Goal: Information Seeking & Learning: Find specific fact

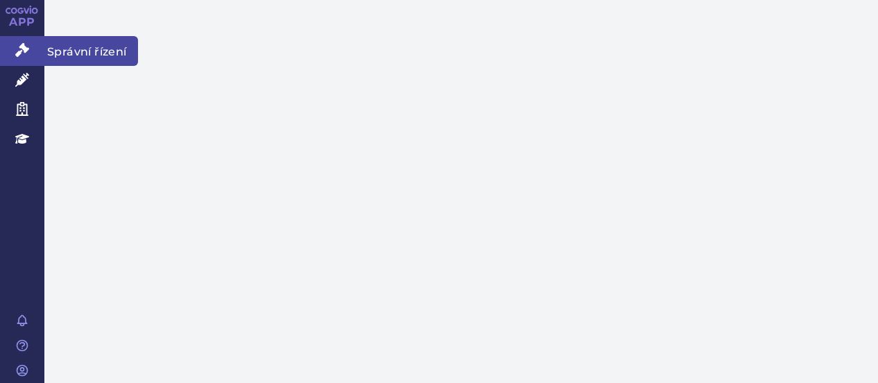
click at [10, 53] on link "Správní řízení" at bounding box center [22, 50] width 44 height 29
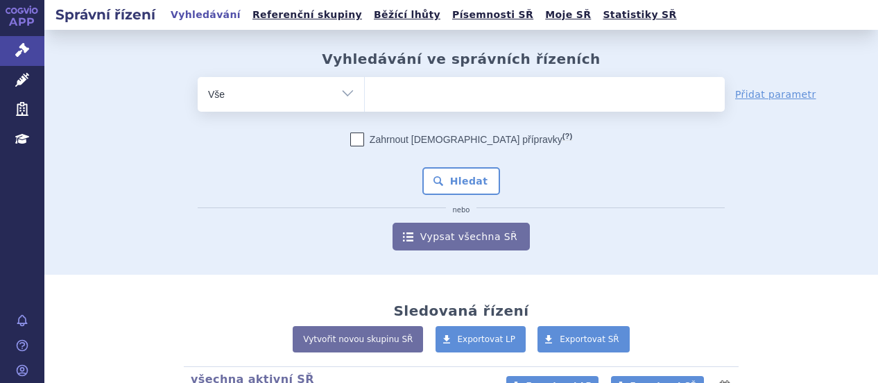
click at [502, 77] on ul at bounding box center [545, 91] width 360 height 29
click at [365, 77] on select at bounding box center [364, 93] width 1 height 35
click at [502, 99] on ul at bounding box center [545, 91] width 360 height 29
click at [365, 99] on select at bounding box center [364, 93] width 1 height 35
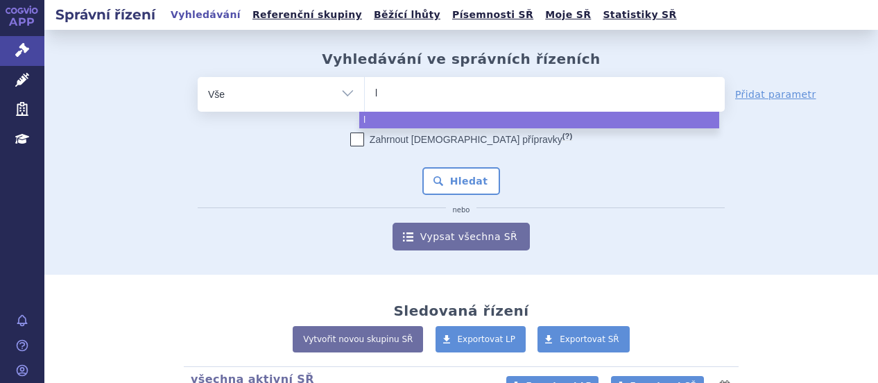
type input "ly"
type input "lyn"
type input "lynp"
type input "lynpa"
type input "lynpar"
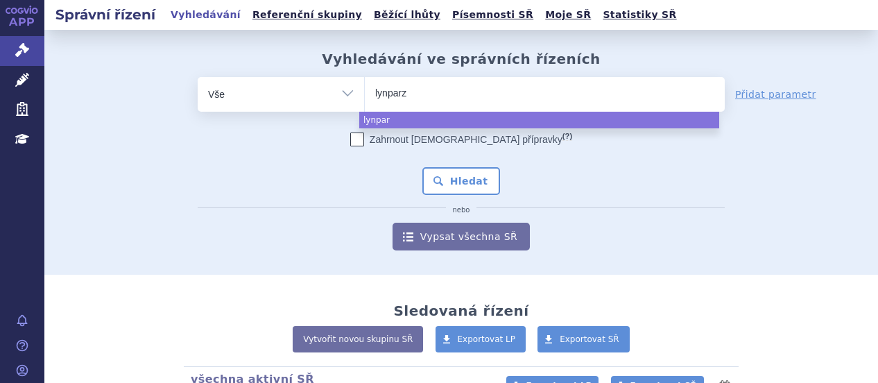
type input "lynparza"
select select "lynparza"
click at [447, 175] on button "Hledat" at bounding box center [461, 181] width 78 height 28
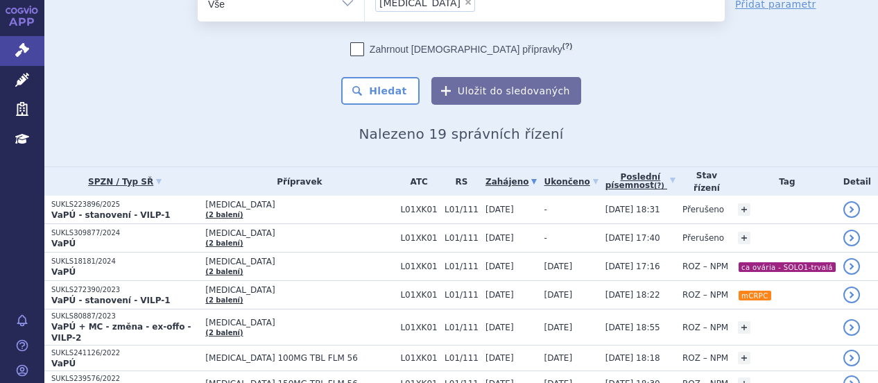
scroll to position [83, 0]
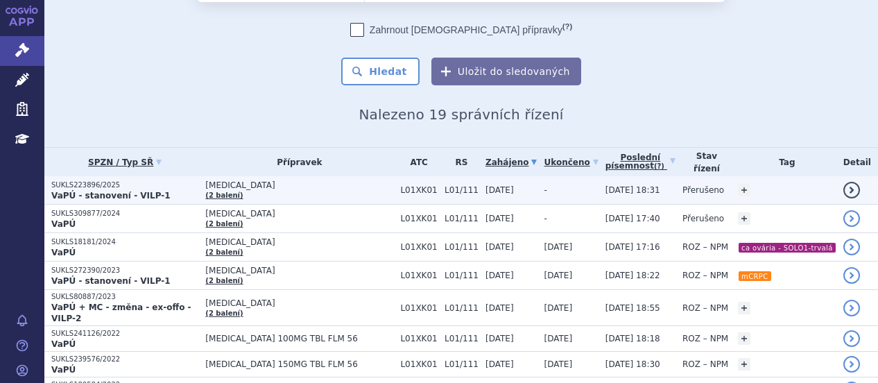
click at [78, 183] on p "SUKLS223896/2025" at bounding box center [124, 185] width 147 height 10
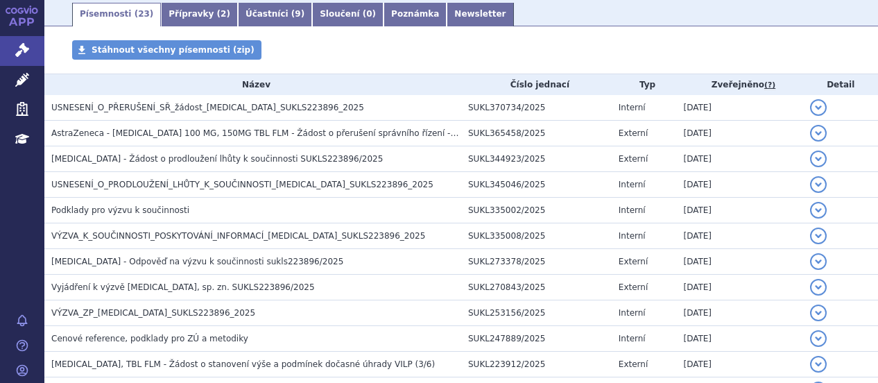
scroll to position [250, 0]
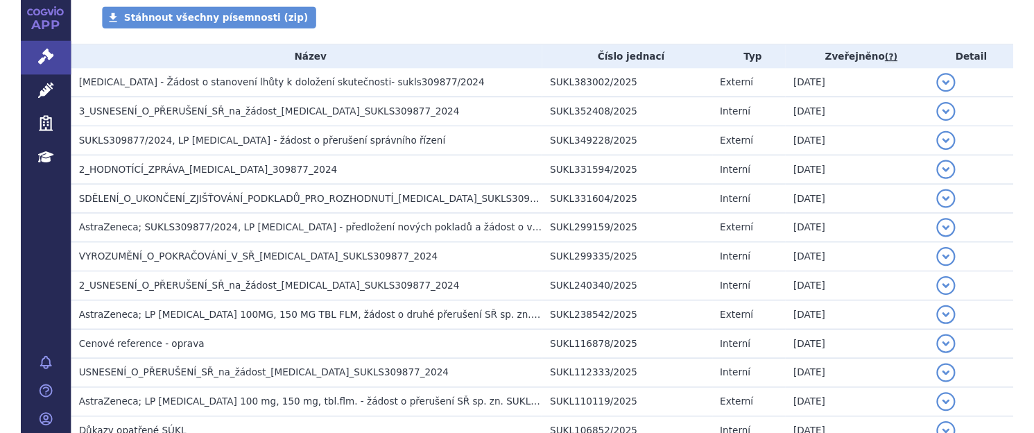
scroll to position [277, 0]
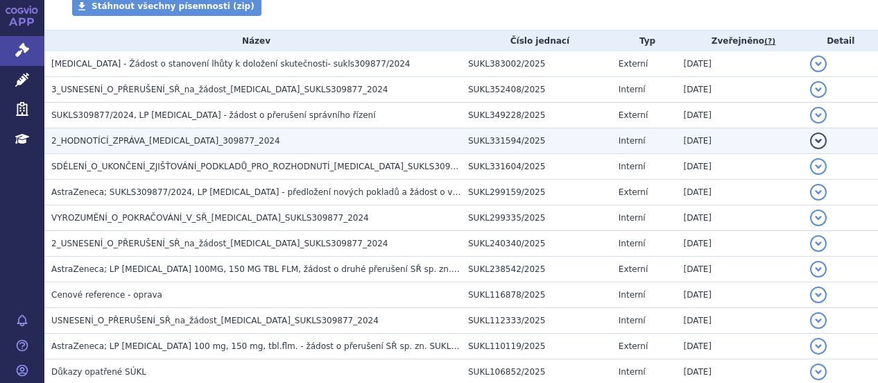
click at [203, 138] on span "2_HODNOTÍCÍ_ZPRÁVA_[MEDICAL_DATA]_309877_2024" at bounding box center [165, 141] width 229 height 10
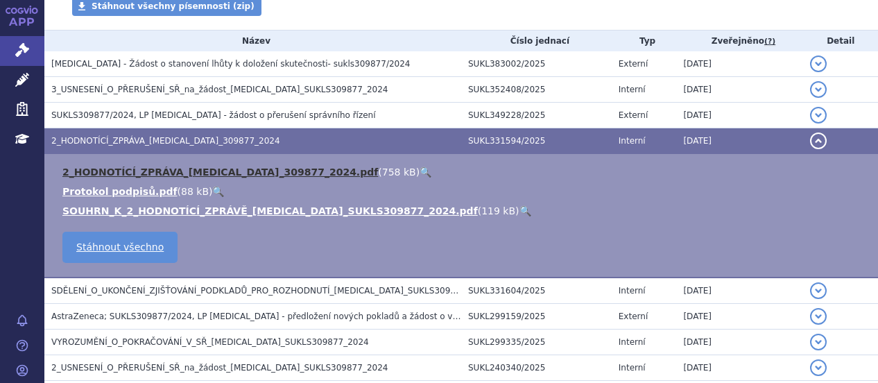
click at [216, 171] on link "2_HODNOTÍCÍ_ZPRÁVA_[MEDICAL_DATA]_309877_2024.pdf" at bounding box center [220, 171] width 316 height 11
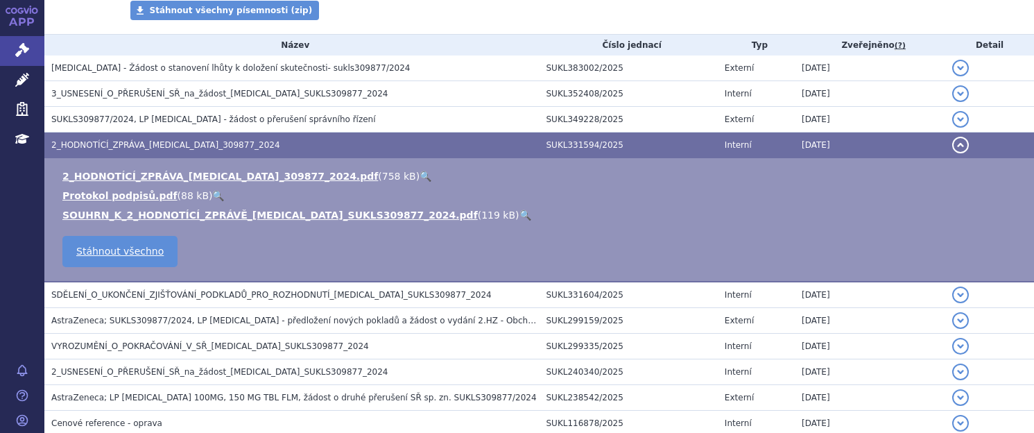
scroll to position [281, 0]
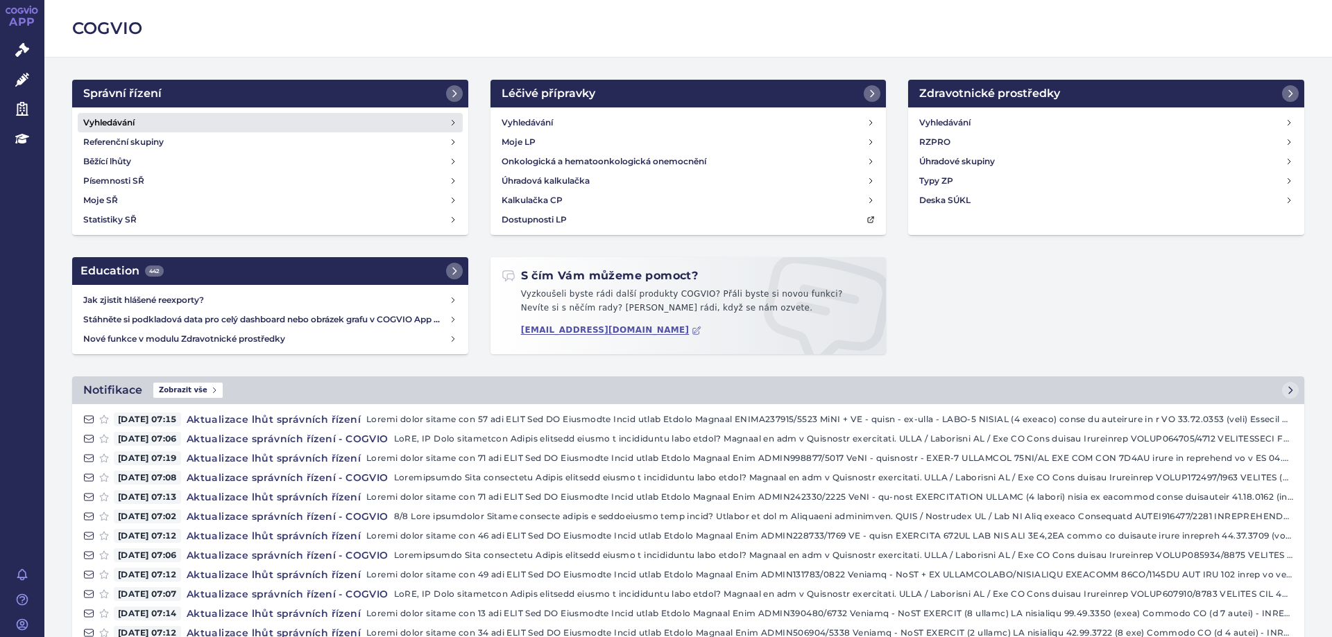
click at [102, 114] on link "Vyhledávání" at bounding box center [270, 122] width 385 height 19
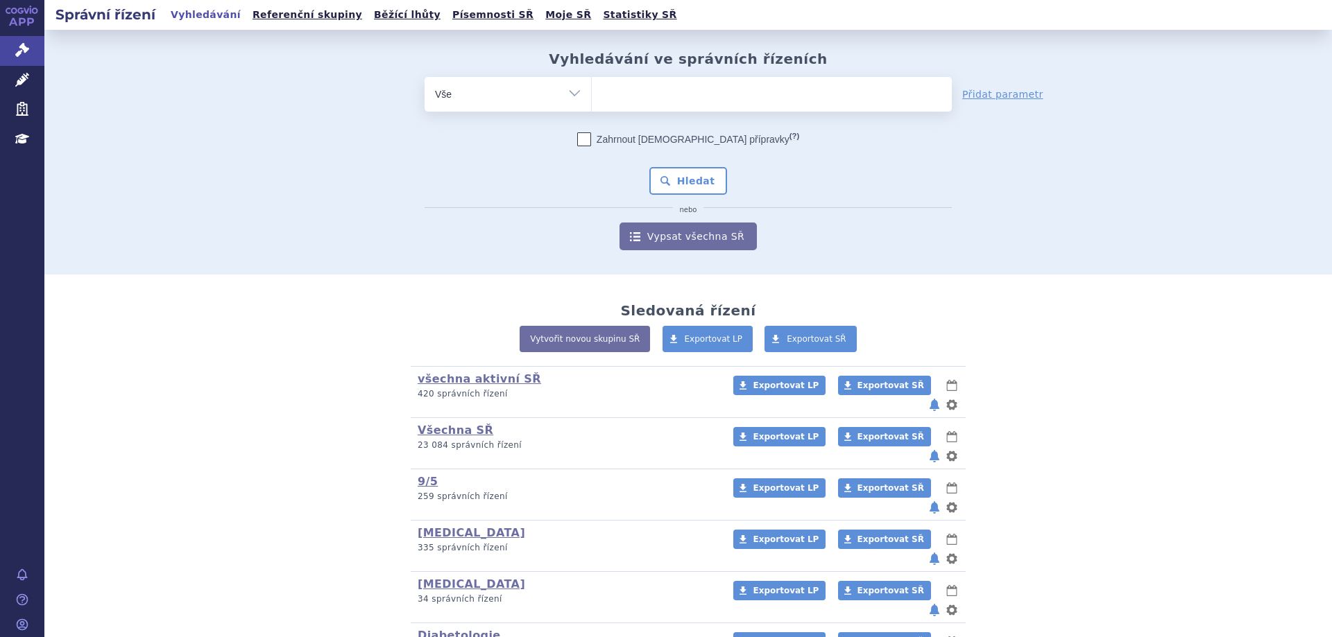
click at [685, 99] on ul at bounding box center [772, 91] width 360 height 29
click at [592, 99] on select at bounding box center [591, 93] width 1 height 35
type input "fi"
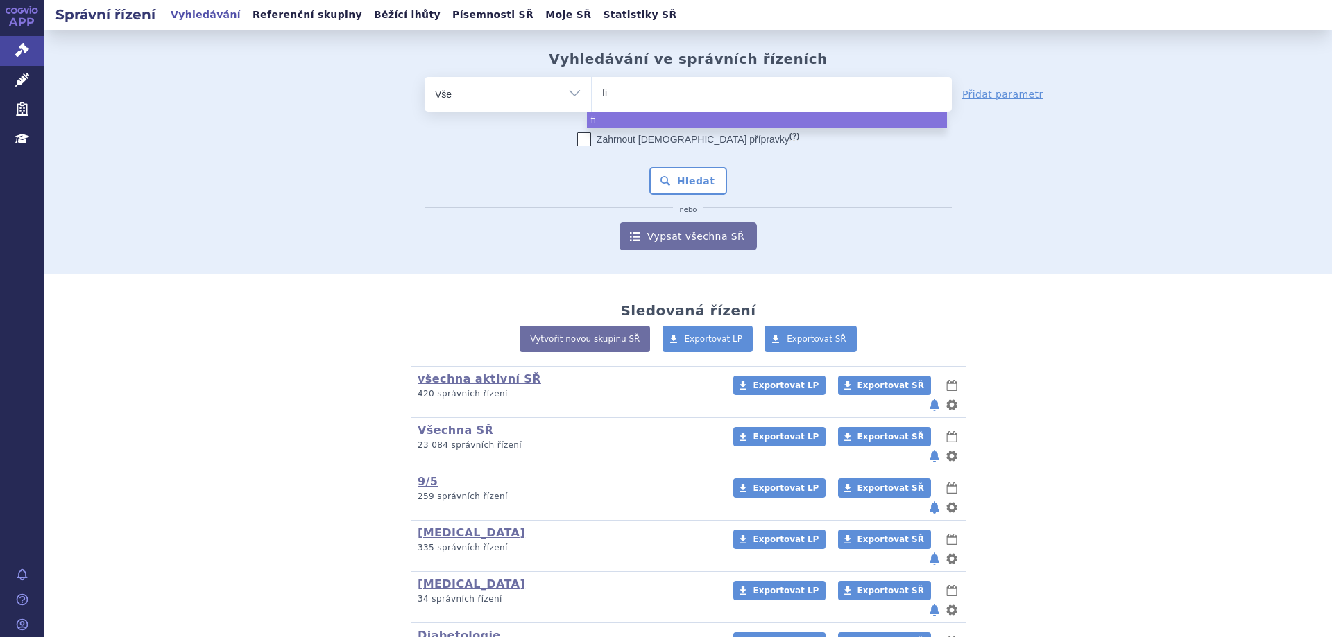
click at [685, 99] on ul "fi" at bounding box center [772, 91] width 360 height 29
click at [592, 99] on select "fi" at bounding box center [591, 93] width 1 height 35
select select "fi"
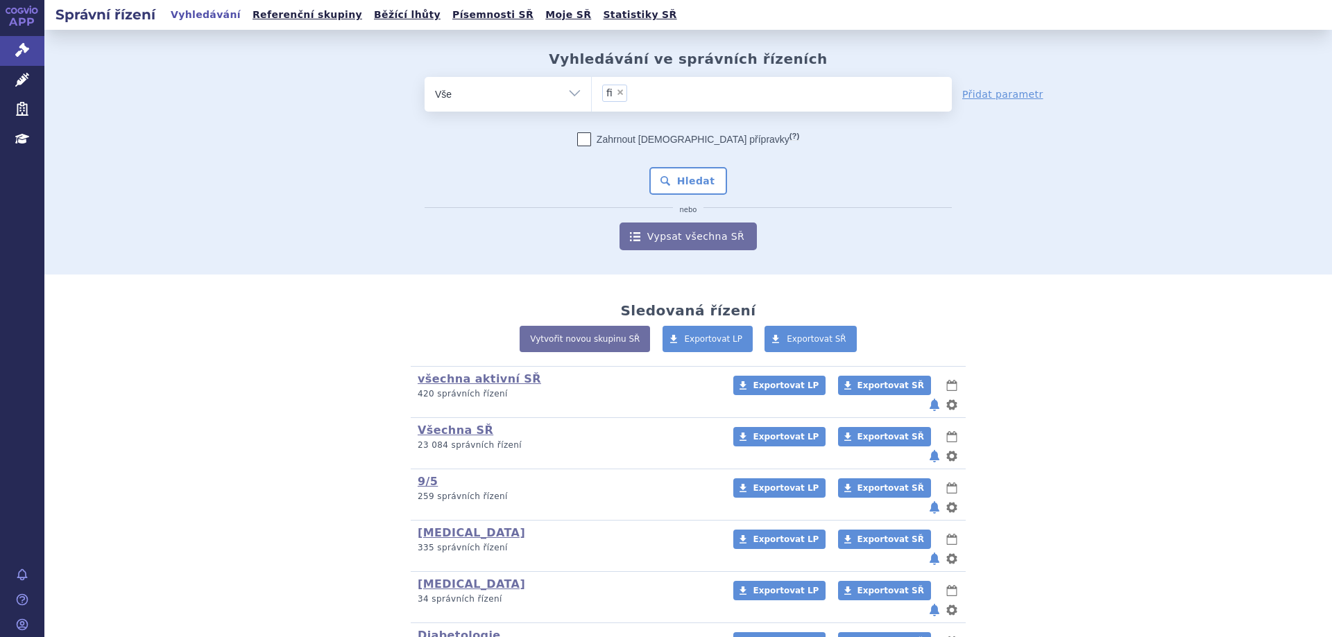
type input "fi"
select select
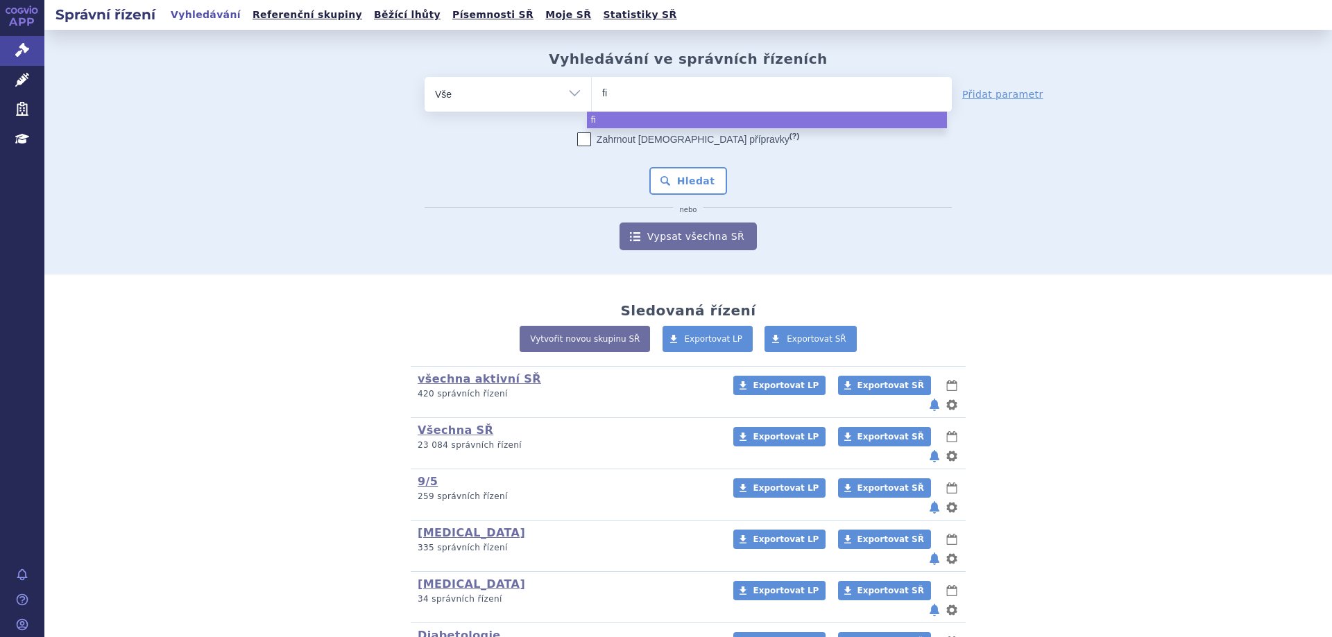
type input "f"
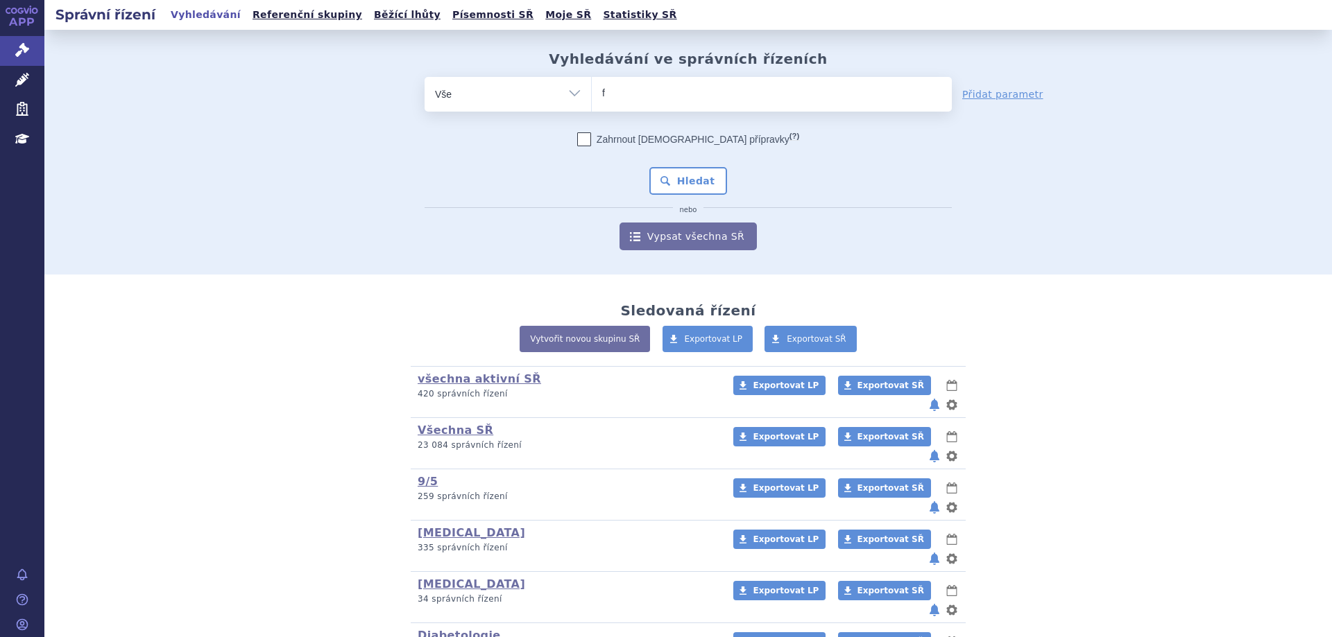
type input "fi"
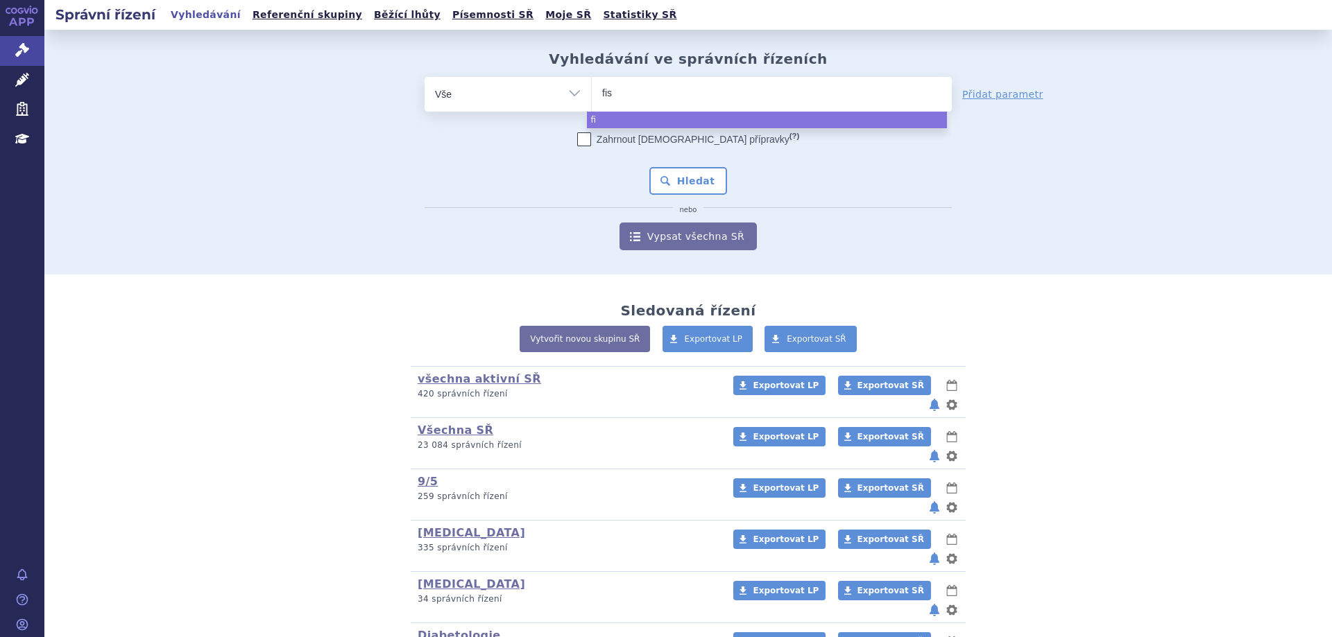
type input "fisl"
type input "fi"
type input "f"
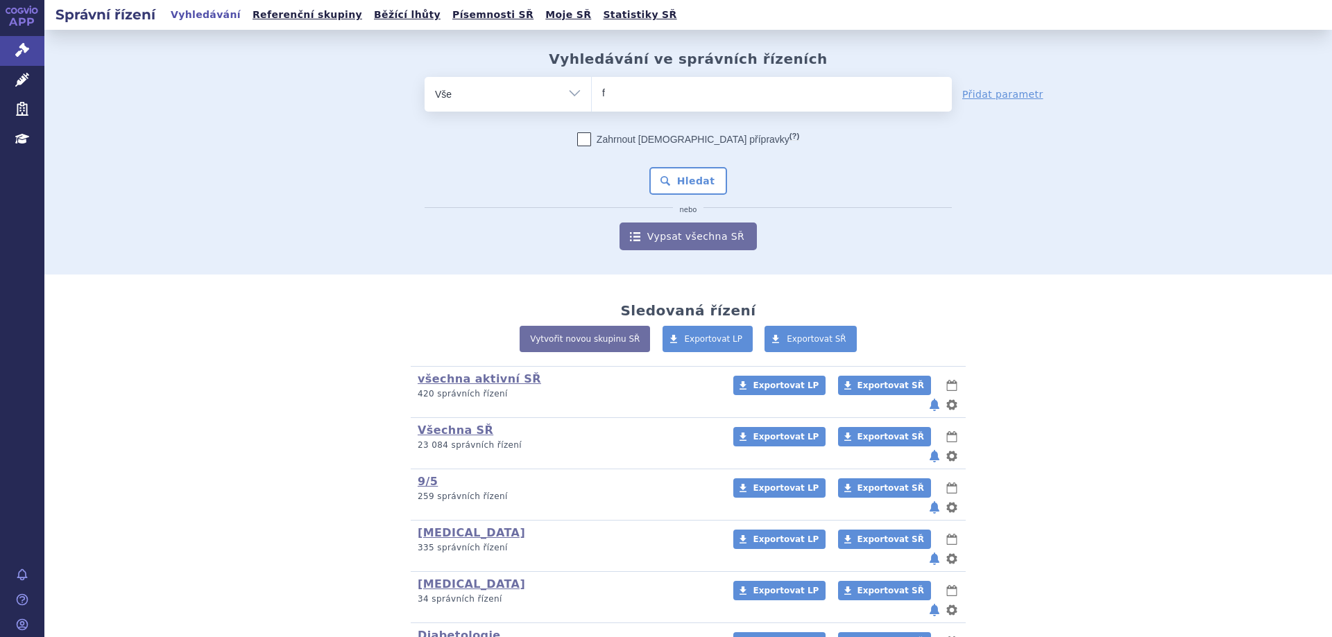
type input "fi"
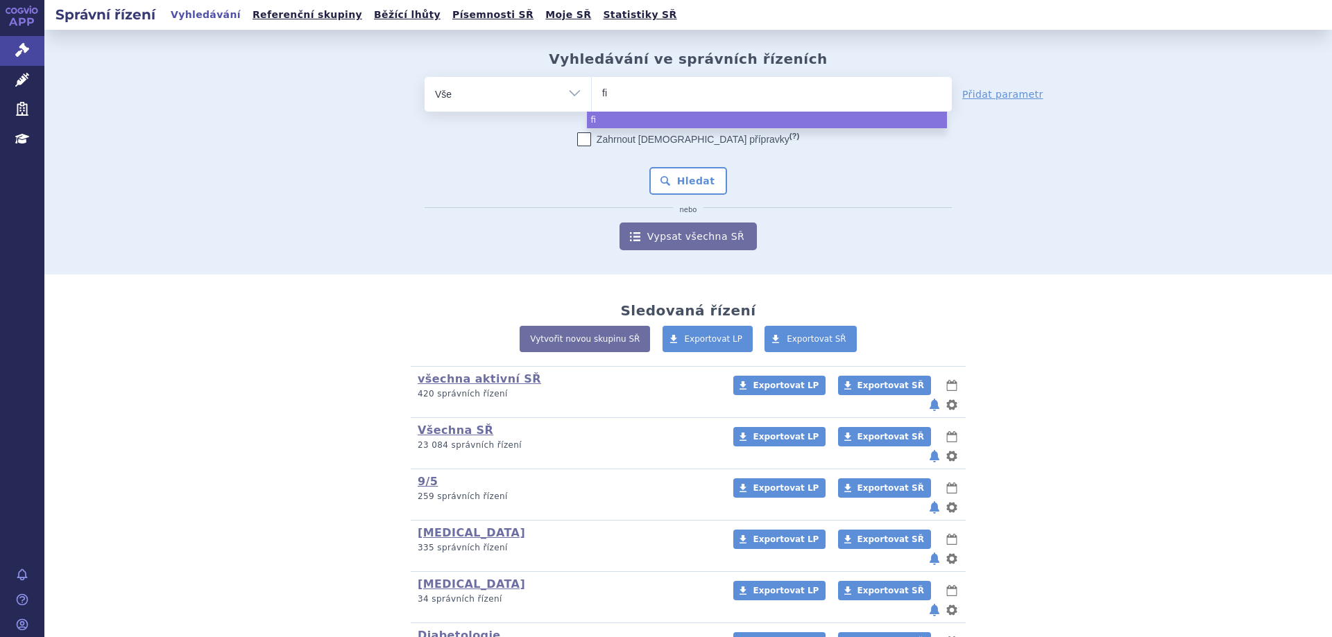
type input "fil"
type input "filsu"
type input "filsuve"
type input "filsuvez"
select select "filsuvez"
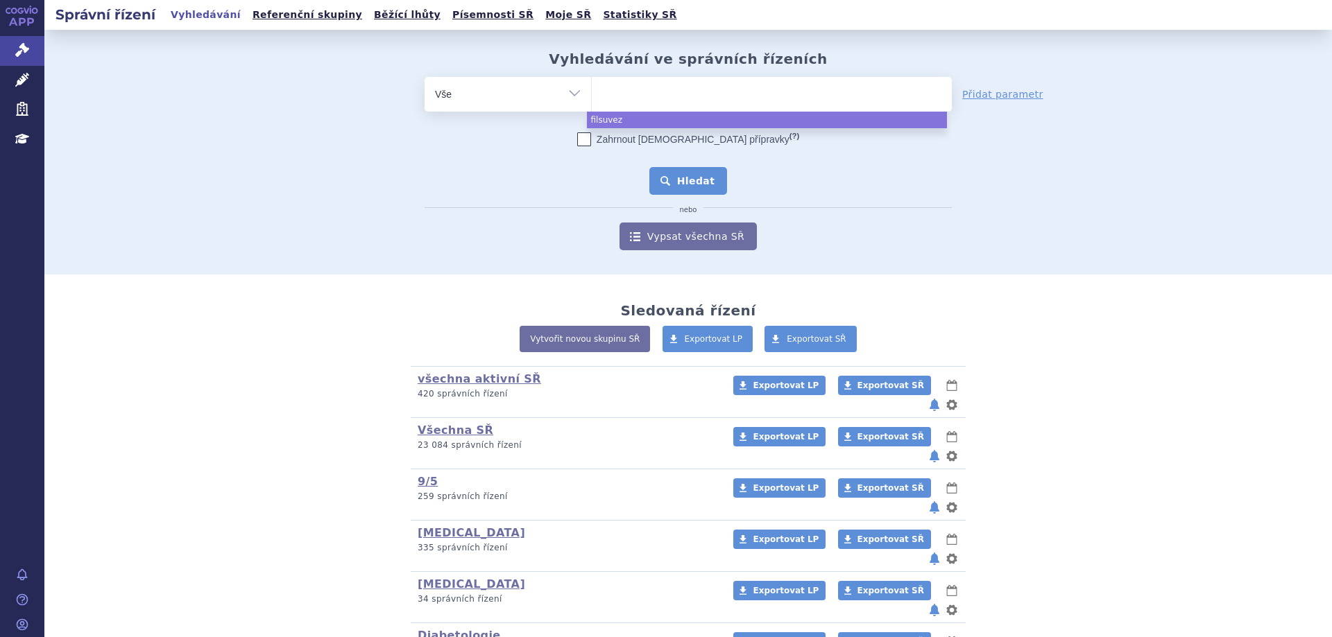
click at [701, 180] on button "Hledat" at bounding box center [688, 181] width 78 height 28
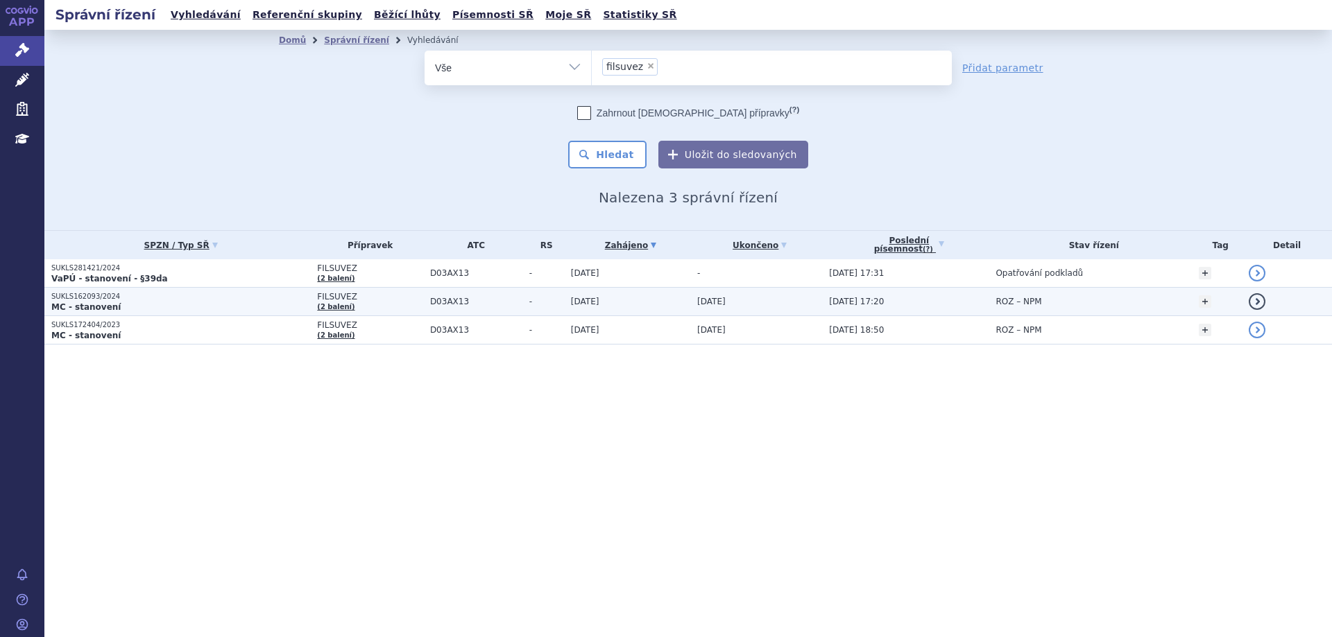
click at [94, 298] on p "SUKLS162093/2024" at bounding box center [180, 297] width 259 height 10
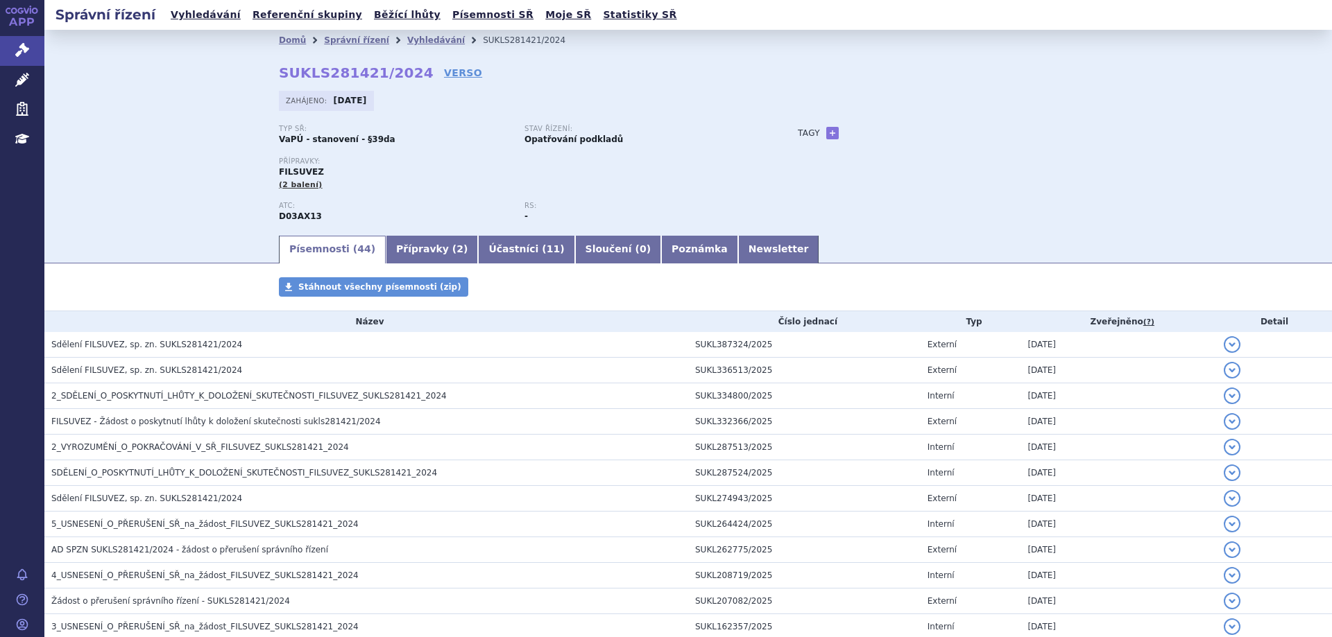
scroll to position [208, 0]
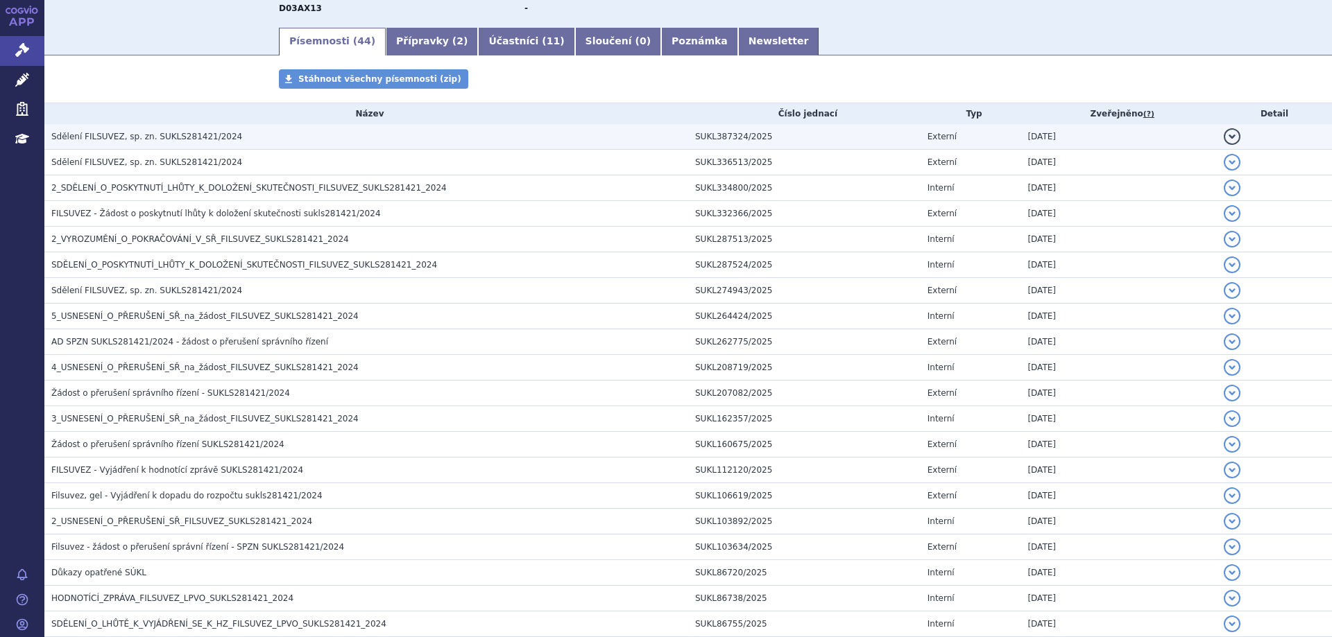
click at [138, 137] on span "Sdělení FILSUVEZ, sp. zn. SUKLS281421/2024" at bounding box center [146, 137] width 191 height 10
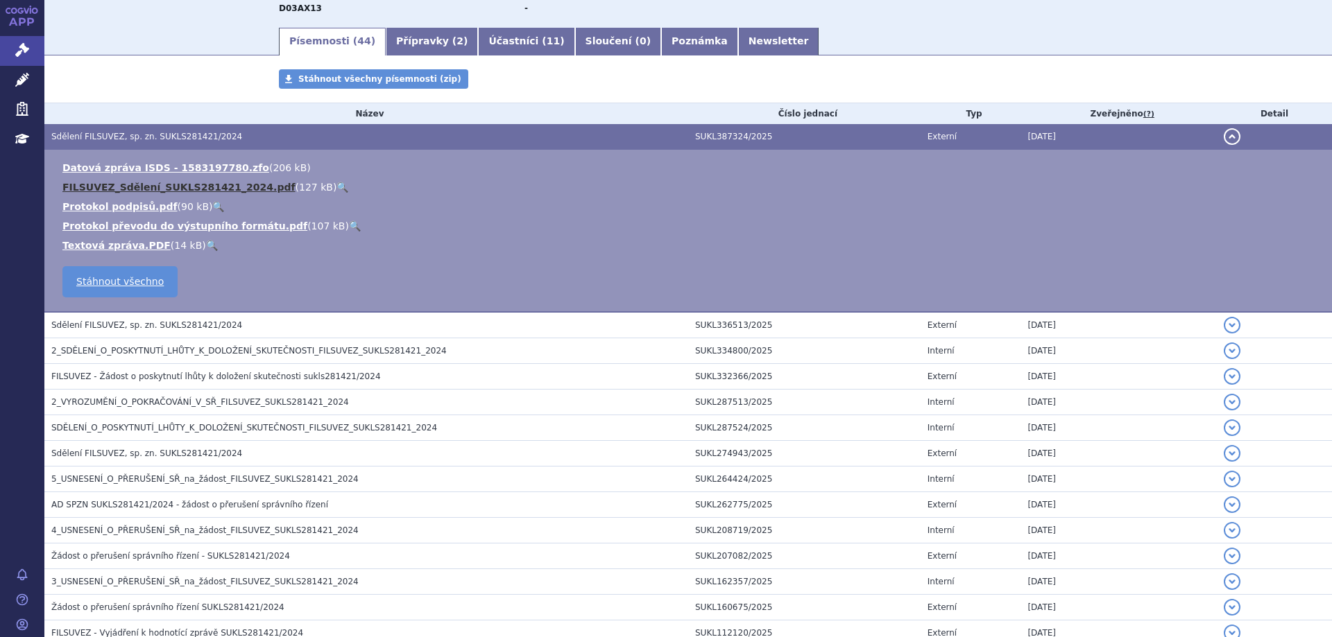
click at [133, 187] on link "FILSUVEZ_Sdělení_SUKLS281421_2024.pdf" at bounding box center [178, 187] width 233 height 11
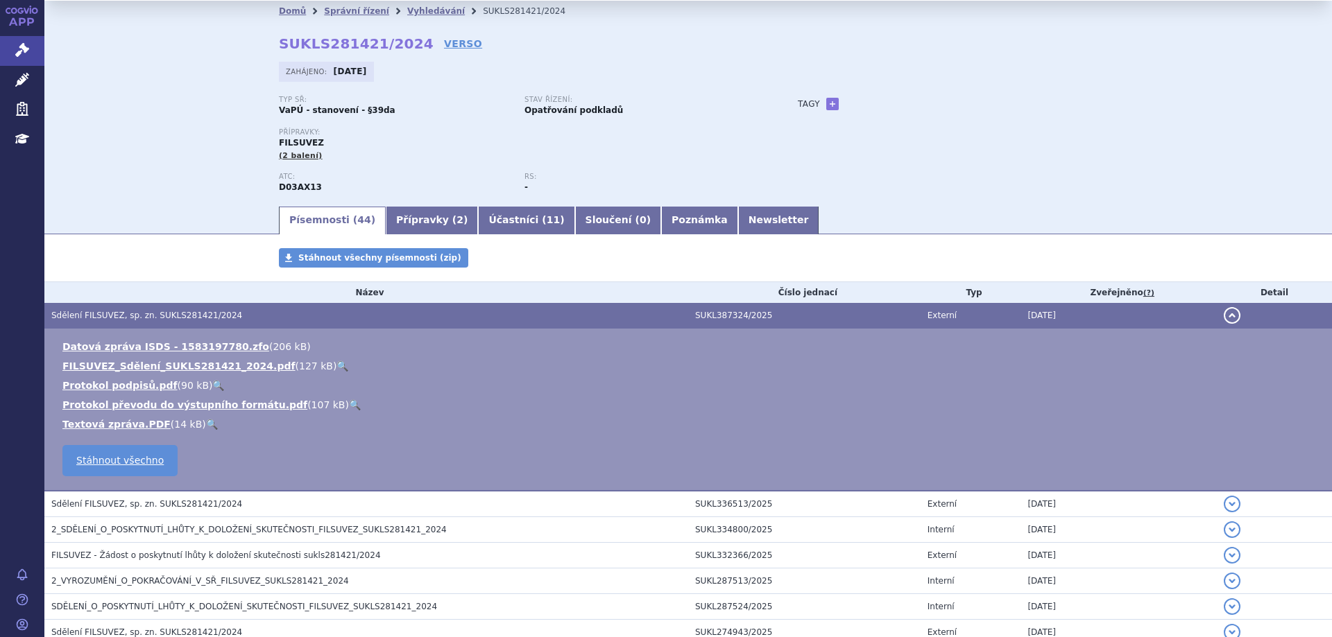
scroll to position [0, 0]
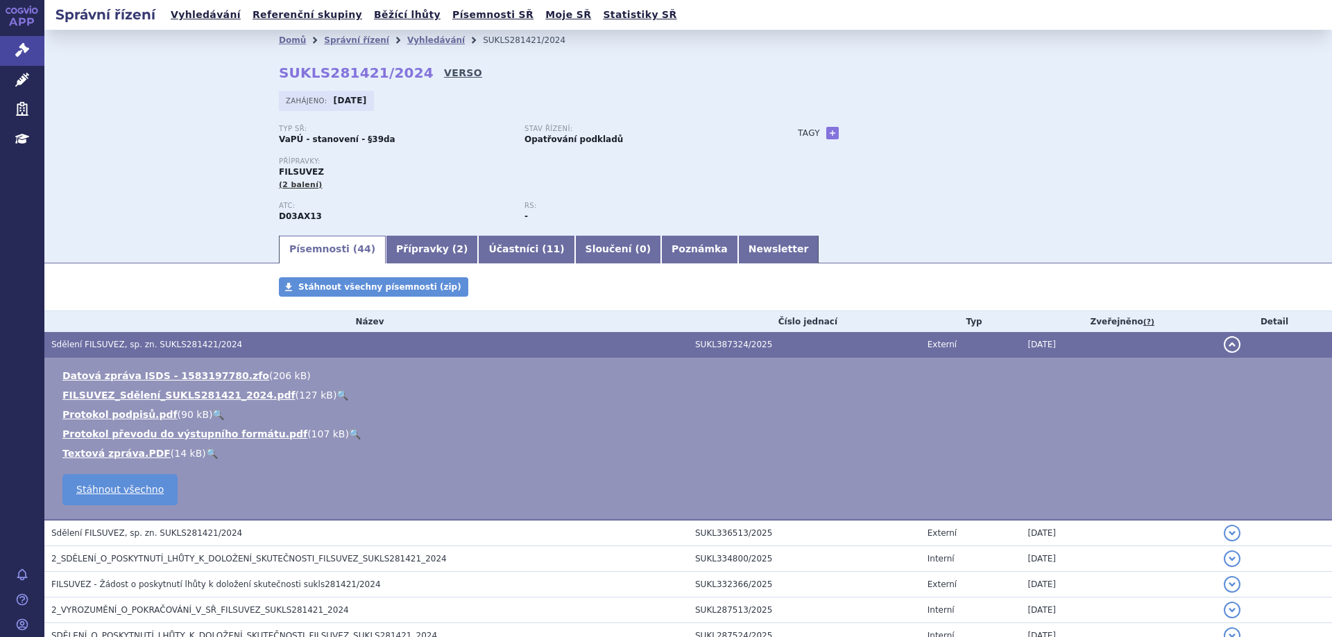
click at [444, 69] on link "VERSO" at bounding box center [463, 73] width 38 height 14
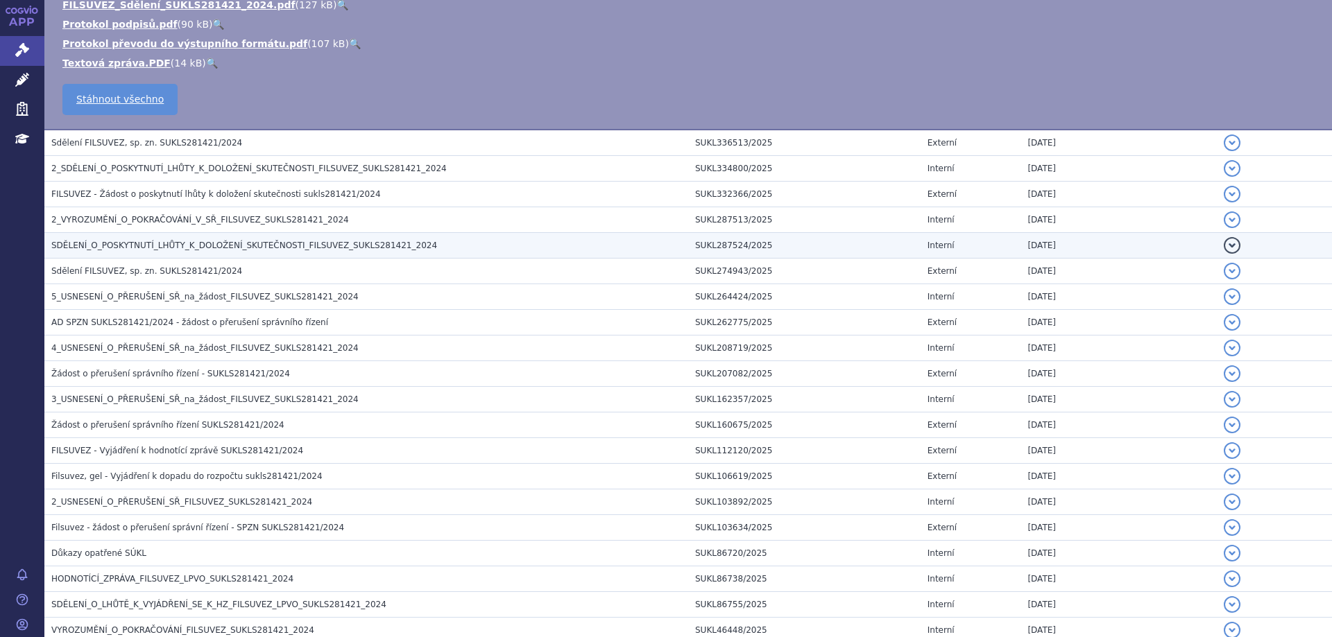
scroll to position [416, 0]
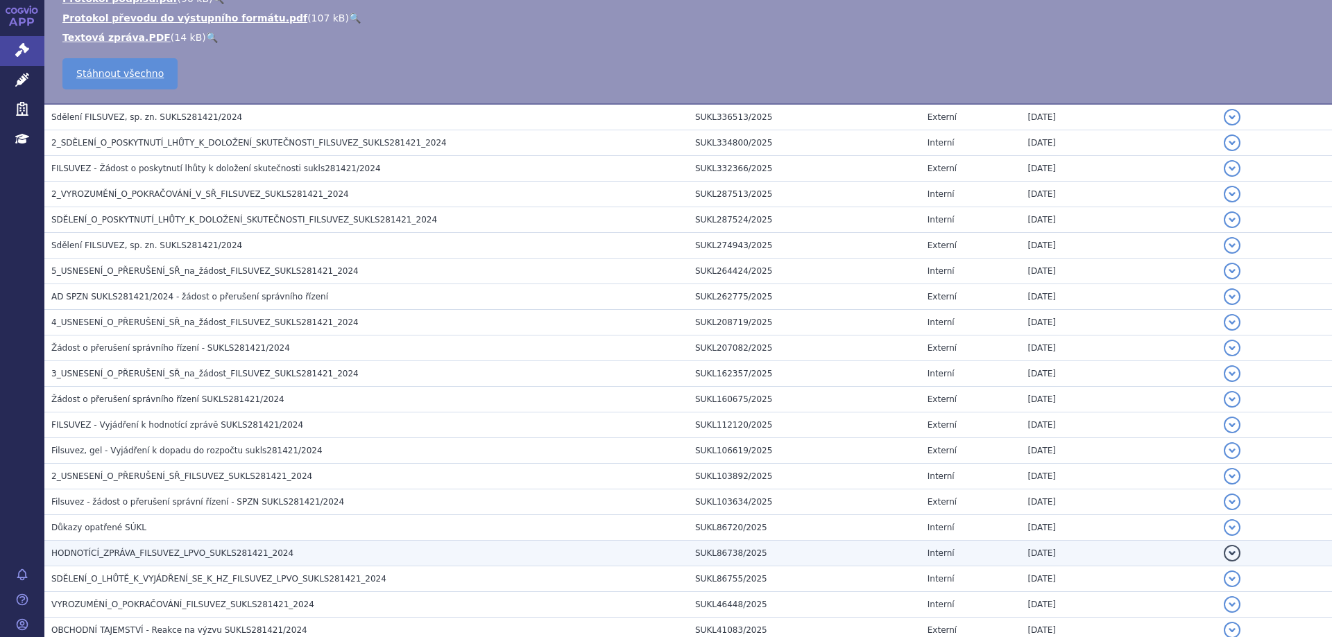
click at [124, 551] on span "HODNOTÍCÍ_ZPRÁVA_FILSUVEZ_LPVO_SUKLS281421_2024" at bounding box center [172, 554] width 242 height 10
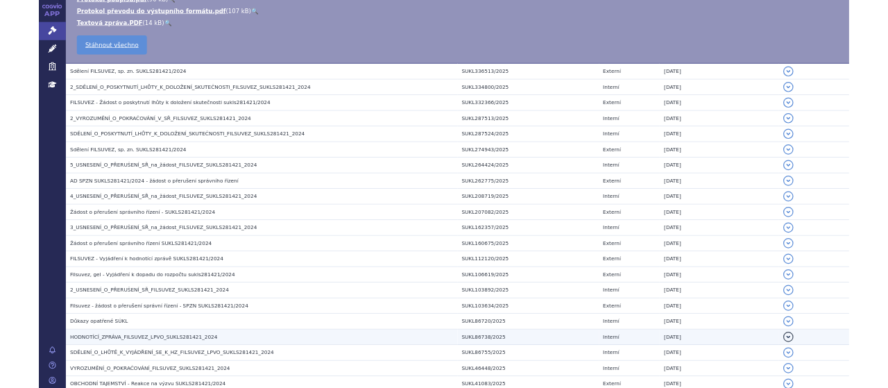
scroll to position [254, 0]
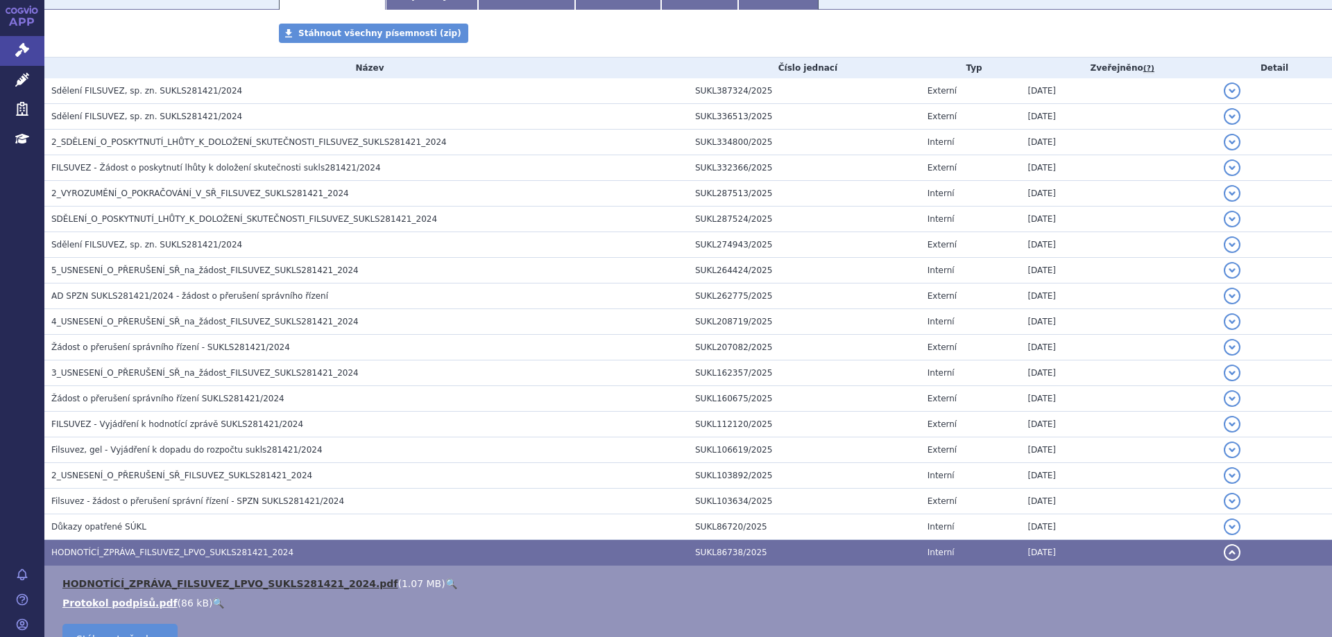
click at [125, 581] on link "HODNOTÍCÍ_ZPRÁVA_FILSUVEZ_LPVO_SUKLS281421_2024.pdf" at bounding box center [229, 584] width 335 height 11
